Goal: Find specific page/section: Find specific page/section

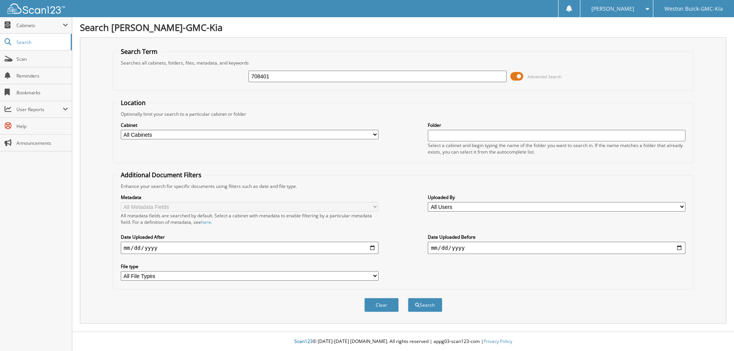
type input "708401"
click at [408, 298] on button "Search" at bounding box center [425, 305] width 34 height 14
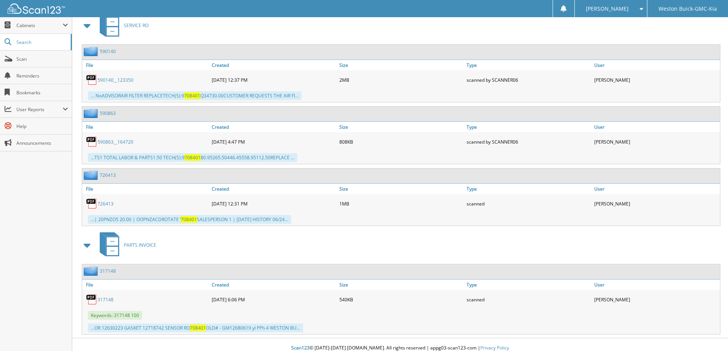
scroll to position [351, 0]
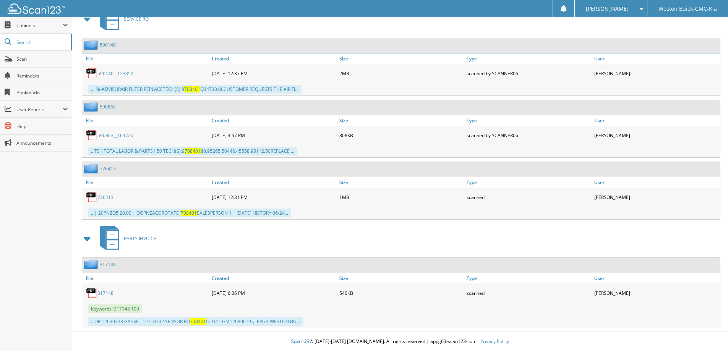
click at [106, 198] on link "726413" at bounding box center [105, 197] width 16 height 6
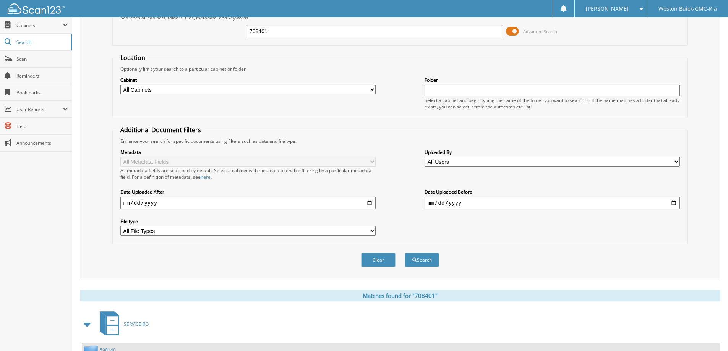
scroll to position [0, 0]
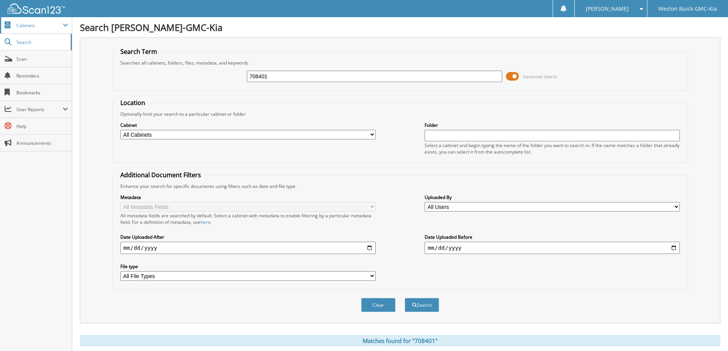
click at [59, 22] on span "Cabinets" at bounding box center [39, 25] width 46 height 6
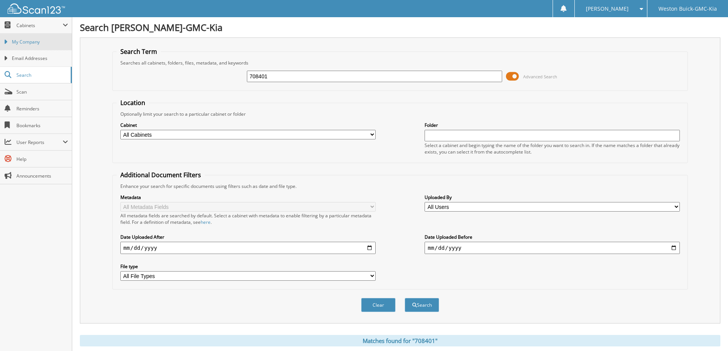
click at [50, 36] on link "My Company" at bounding box center [36, 42] width 72 height 16
